Goal: Task Accomplishment & Management: Use online tool/utility

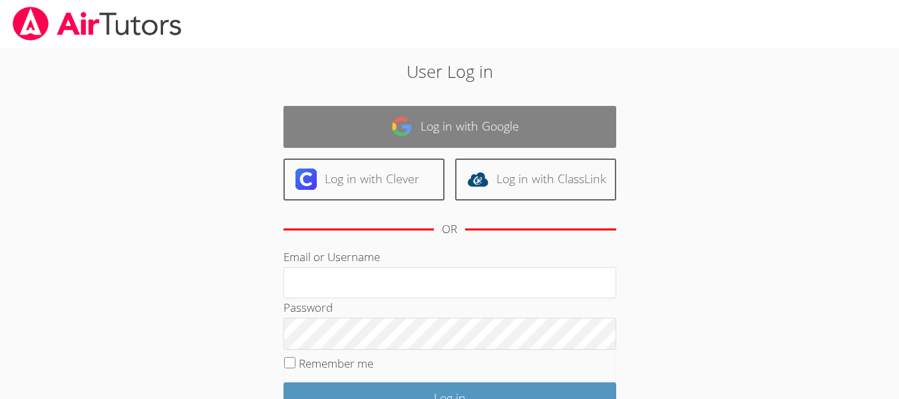
type input "[EMAIL_ADDRESS][DOMAIN_NAME]"
click at [453, 133] on link "Log in with Google" at bounding box center [450, 127] width 333 height 42
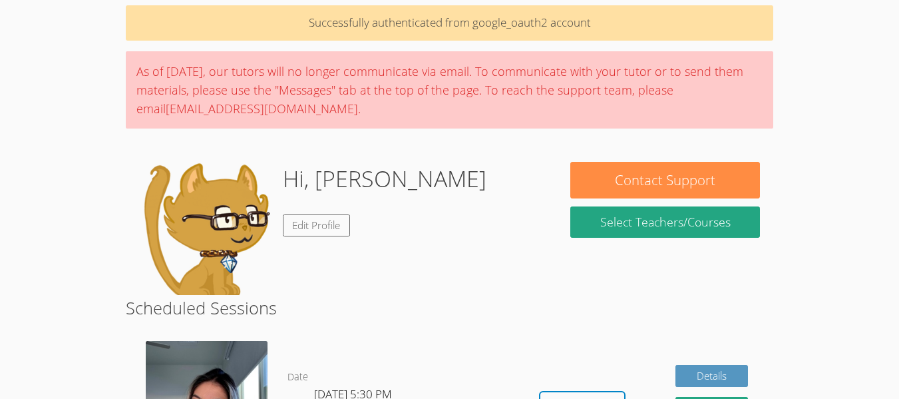
scroll to position [53, 0]
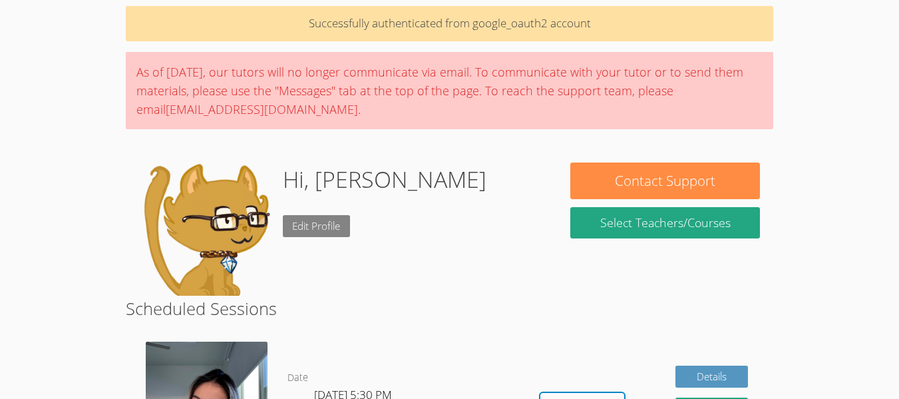
click at [327, 224] on link "Edit Profile" at bounding box center [317, 226] width 68 height 22
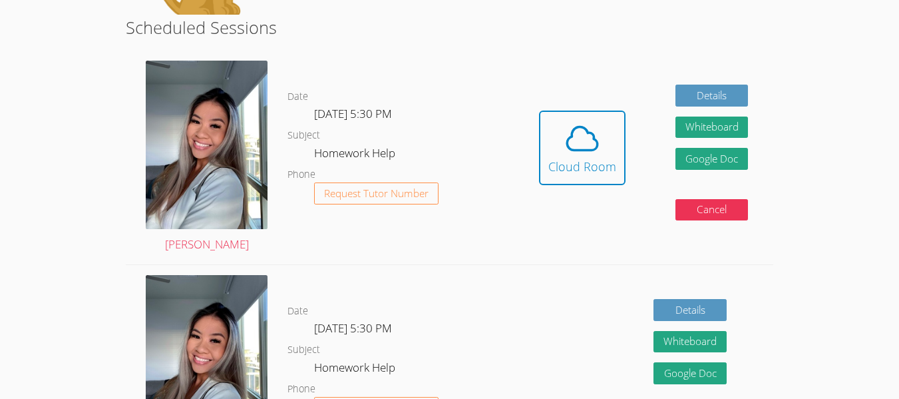
scroll to position [335, 0]
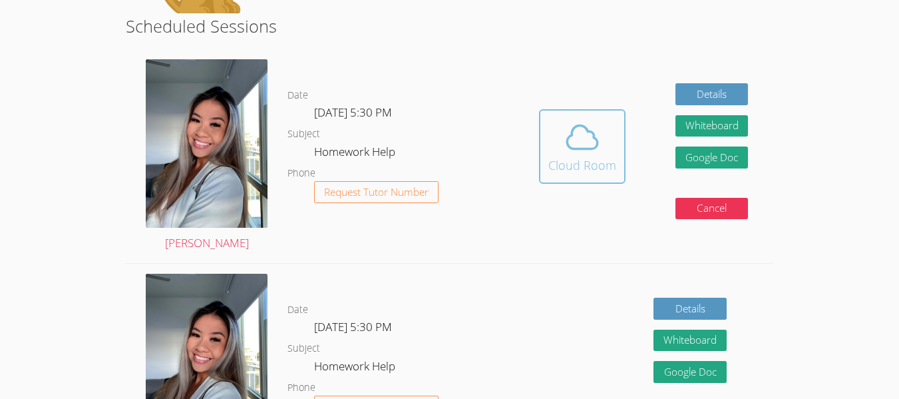
click at [566, 175] on button "Cloud Room" at bounding box center [582, 146] width 87 height 75
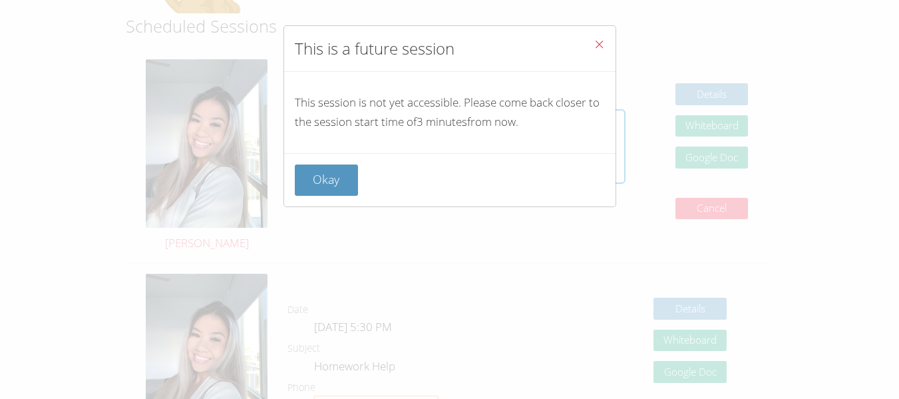
click at [594, 41] on icon "Close" at bounding box center [599, 44] width 11 height 11
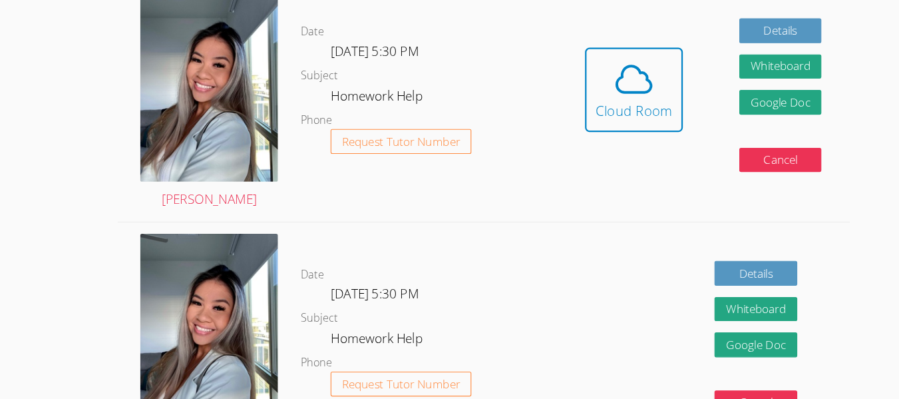
scroll to position [363, 0]
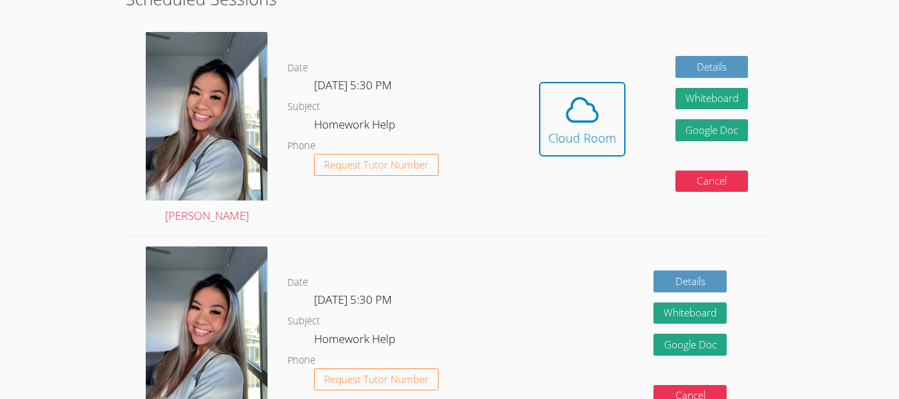
click at [586, 124] on icon at bounding box center [582, 109] width 37 height 37
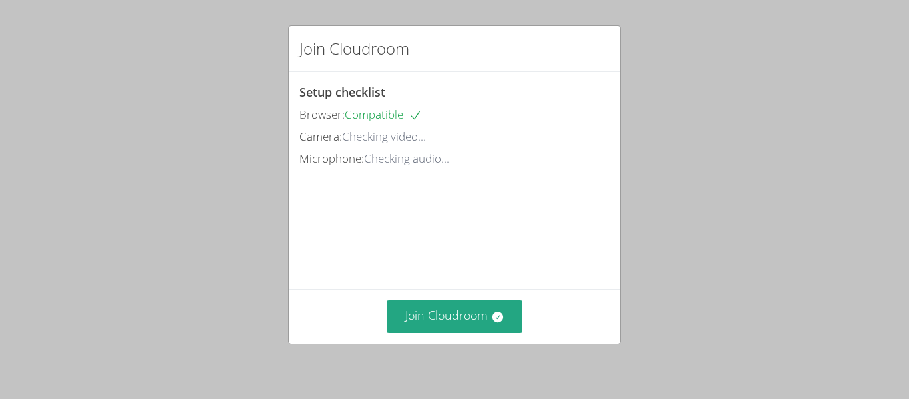
click at [410, 257] on video at bounding box center [400, 229] width 200 height 100
click at [383, 202] on video at bounding box center [400, 229] width 200 height 100
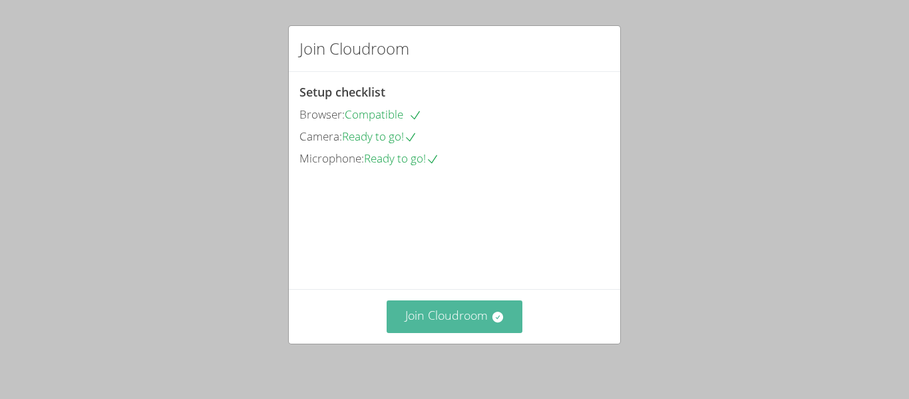
click at [433, 315] on button "Join Cloudroom" at bounding box center [455, 316] width 136 height 33
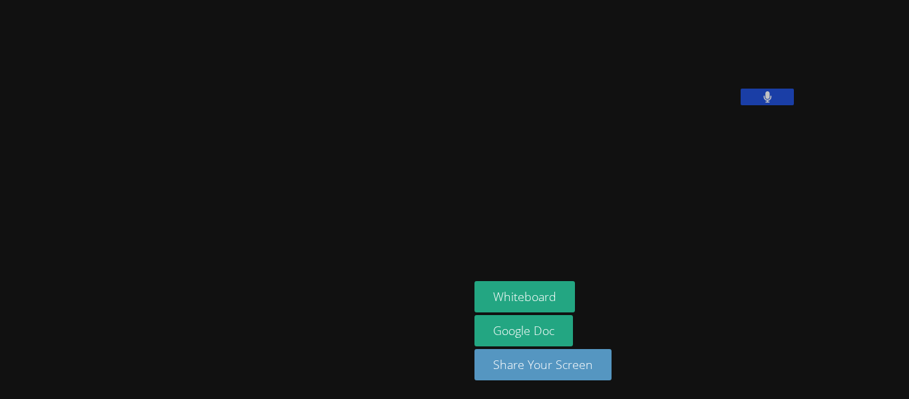
click at [741, 105] on button at bounding box center [767, 97] width 53 height 17
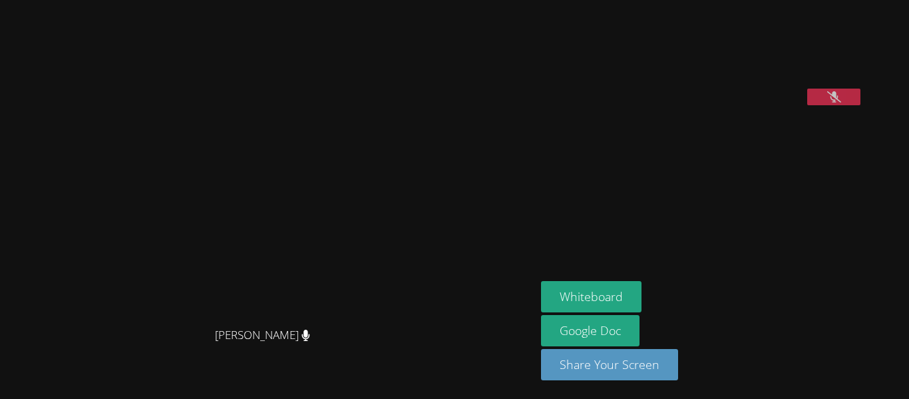
click at [807, 105] on button at bounding box center [833, 97] width 53 height 17
click at [635, 105] on video at bounding box center [641, 55] width 200 height 100
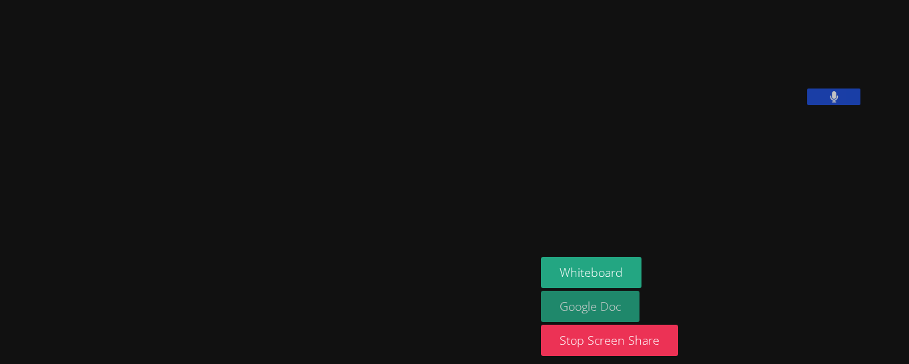
click at [640, 317] on link "Google Doc" at bounding box center [590, 306] width 99 height 31
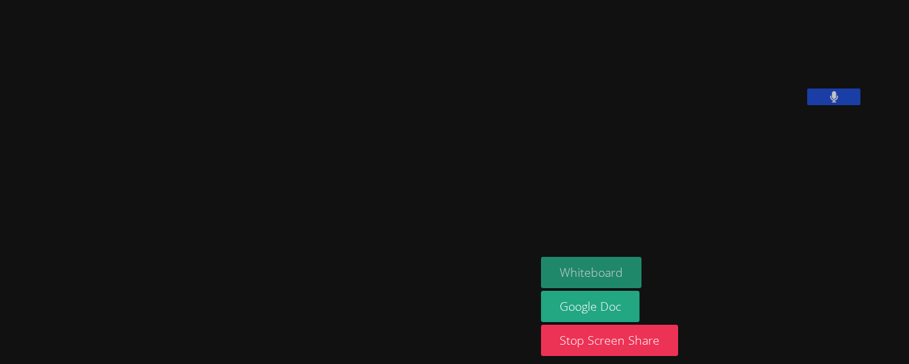
click at [628, 284] on button "Whiteboard" at bounding box center [591, 272] width 101 height 31
